Goal: Check status

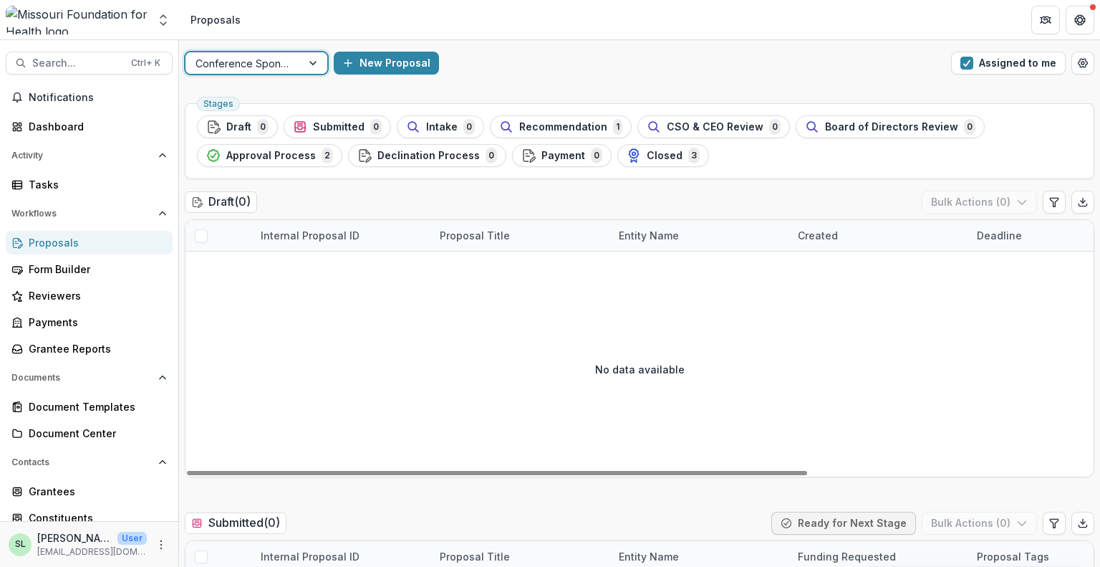
click at [259, 66] on div at bounding box center [244, 63] width 96 height 18
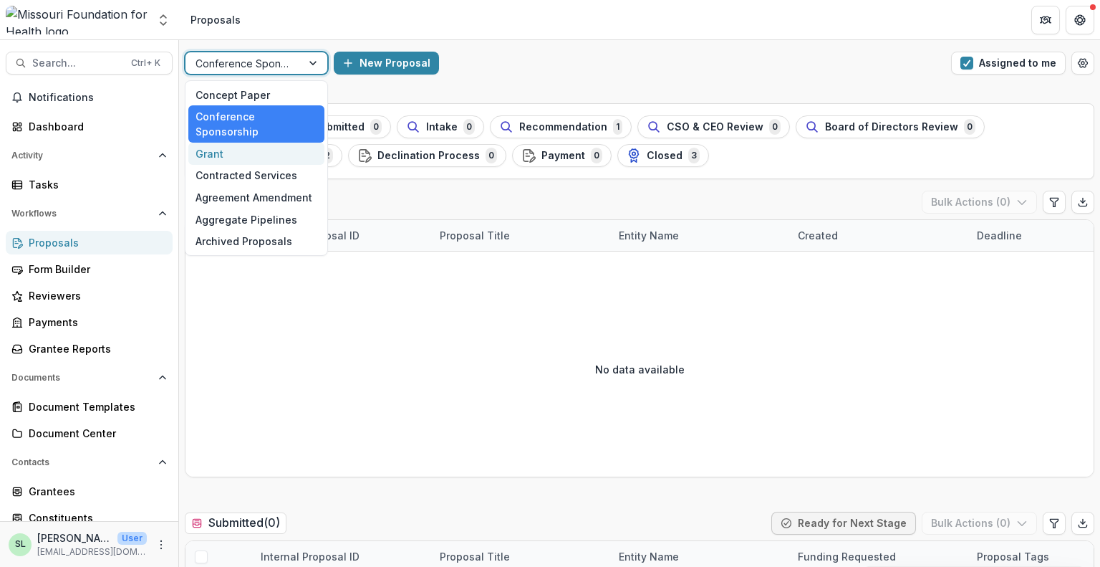
click at [249, 143] on div "Grant" at bounding box center [256, 154] width 136 height 22
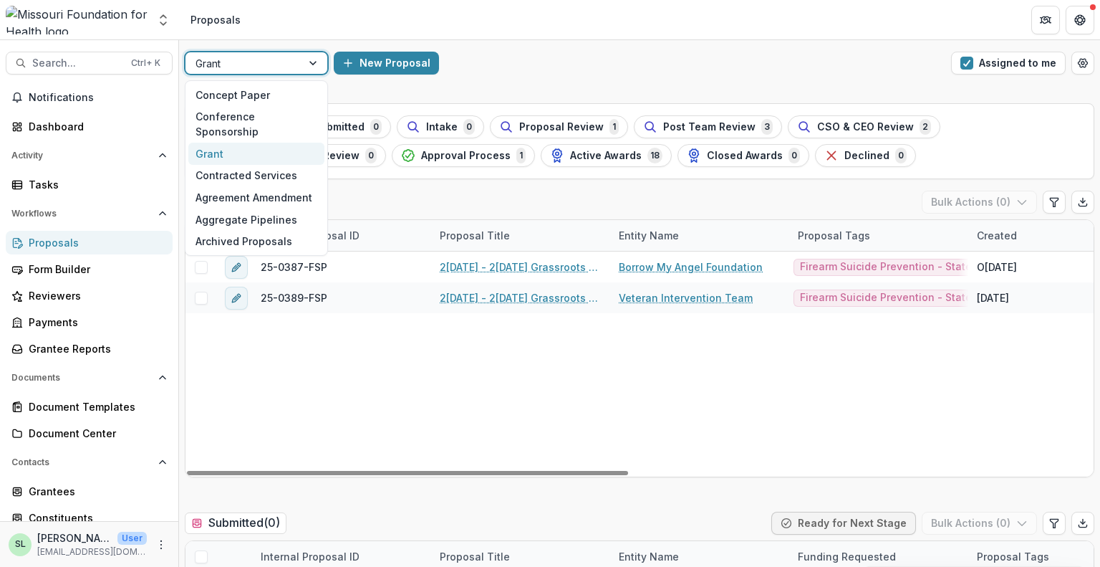
click at [288, 62] on div at bounding box center [244, 63] width 96 height 18
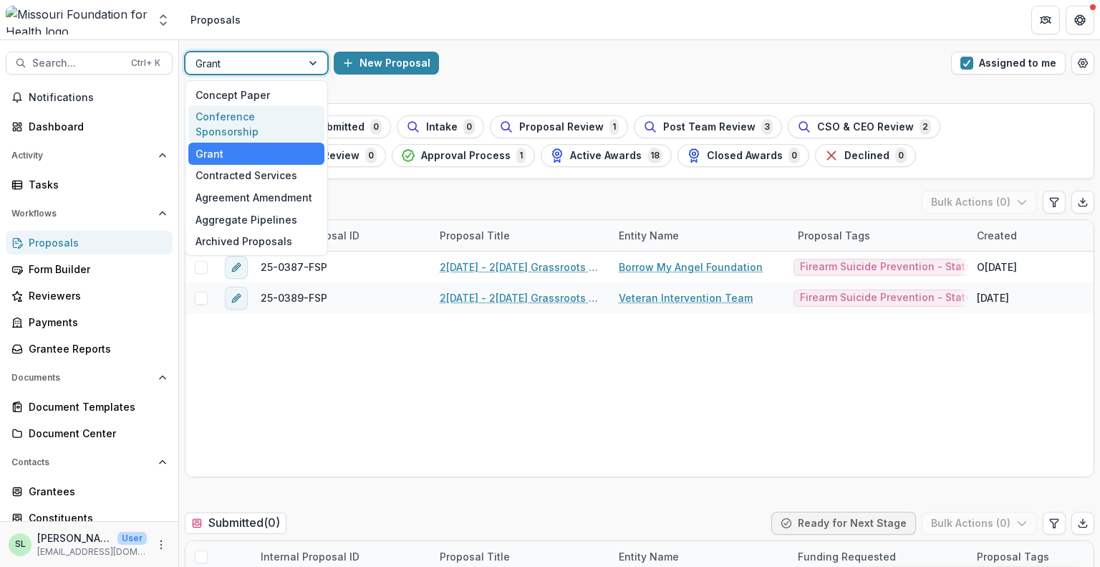
click at [266, 113] on div "Conference Sponsorship" at bounding box center [256, 123] width 136 height 37
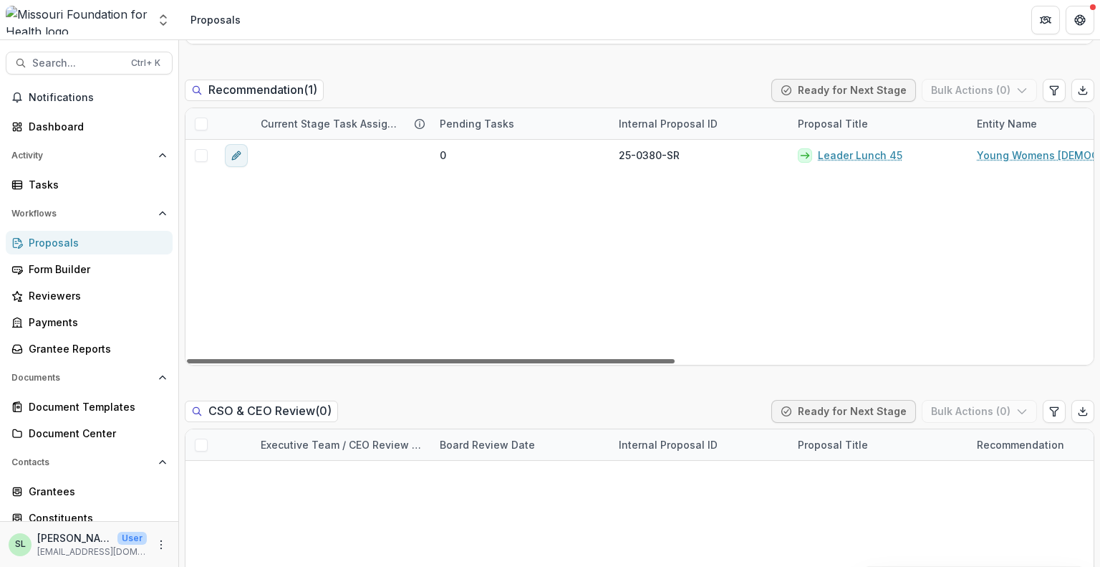
drag, startPoint x: 657, startPoint y: 357, endPoint x: 363, endPoint y: 370, distance: 294.0
click at [363, 363] on div at bounding box center [431, 361] width 488 height 4
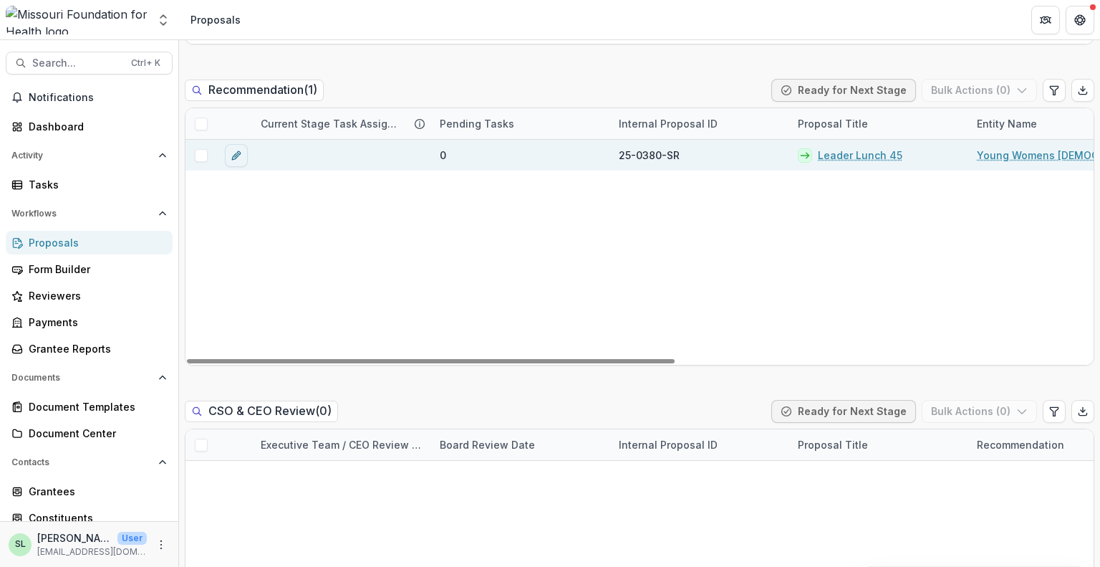
click at [835, 155] on link "Leader Lunch 45" at bounding box center [860, 155] width 85 height 15
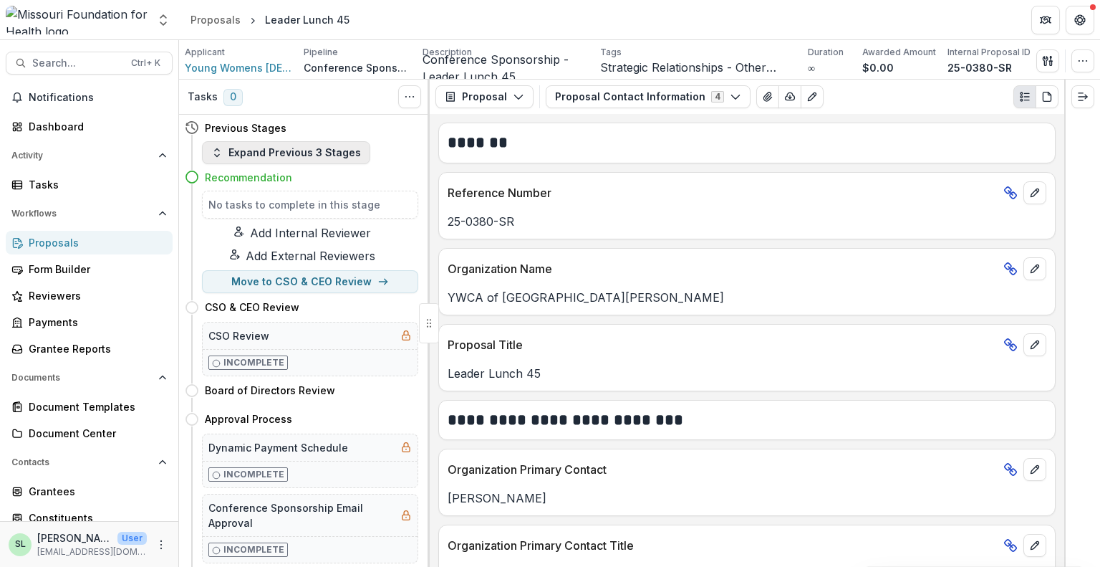
click at [289, 150] on button "Expand Previous 3 Stages" at bounding box center [286, 152] width 168 height 23
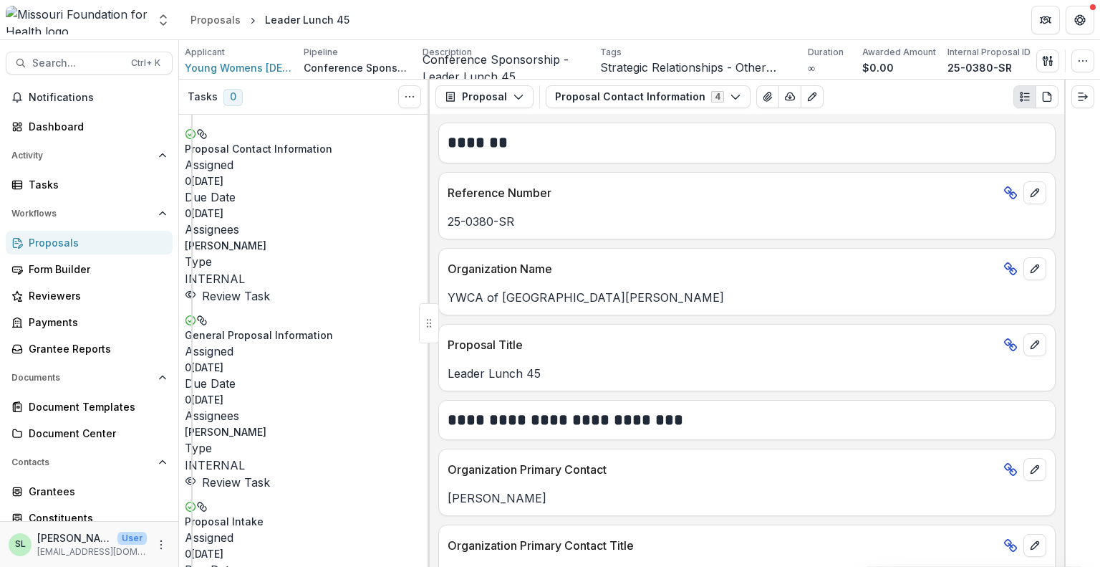
scroll to position [410, 0]
